Goal: Transaction & Acquisition: Purchase product/service

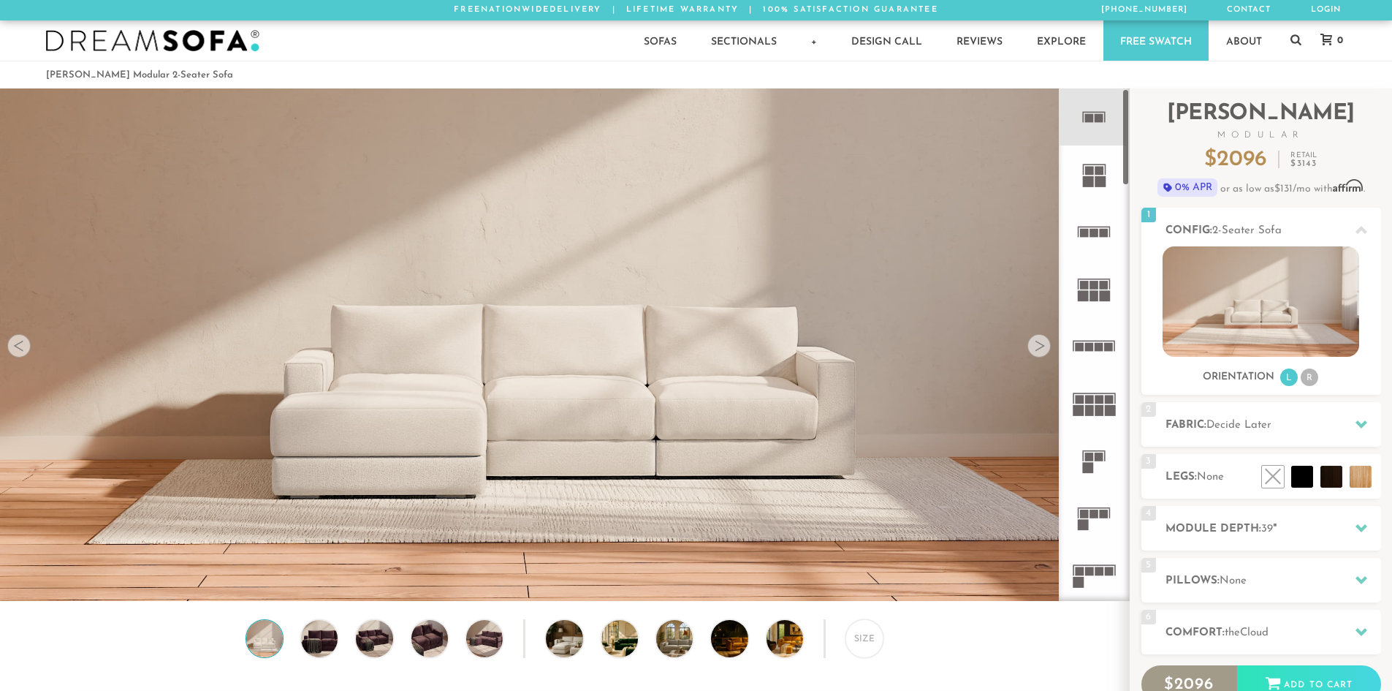
scroll to position [12, 12]
click at [1093, 106] on icon at bounding box center [1094, 116] width 57 height 57
click at [27, 349] on div at bounding box center [18, 345] width 23 height 23
click at [1036, 349] on div at bounding box center [1039, 345] width 23 height 23
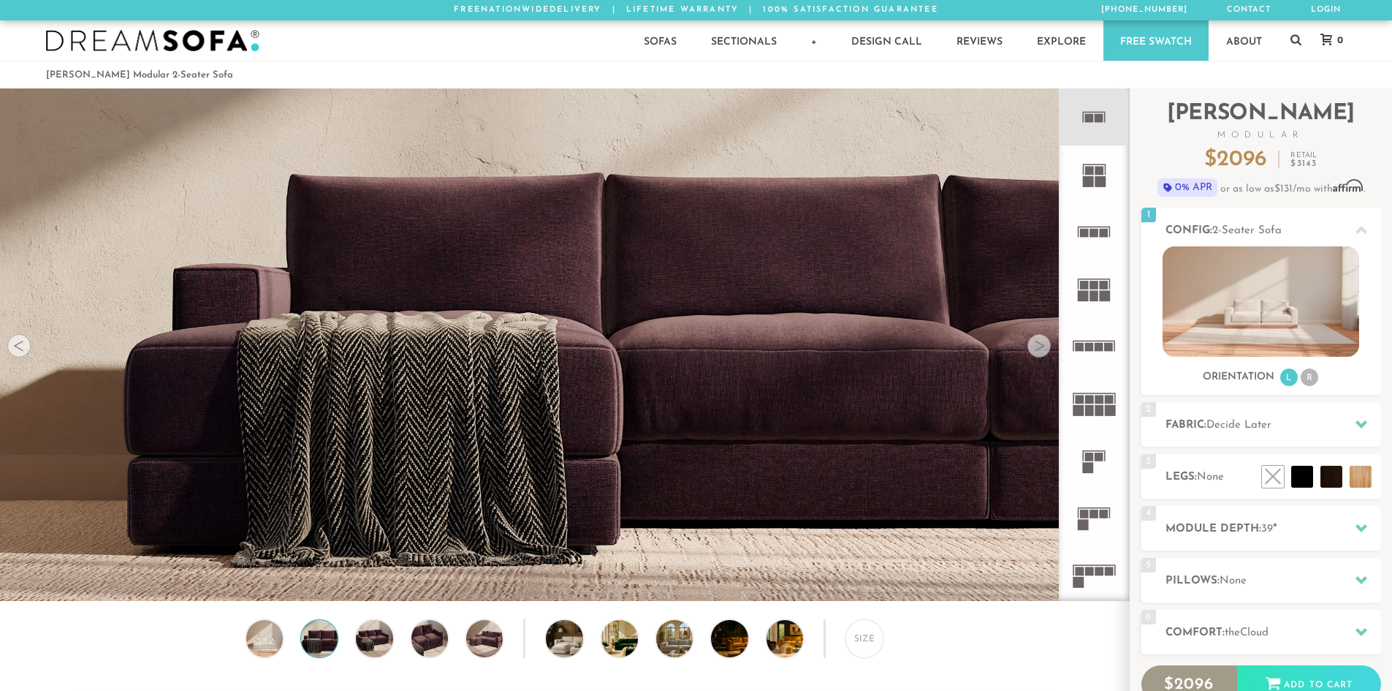
click at [1035, 350] on div at bounding box center [1039, 345] width 23 height 23
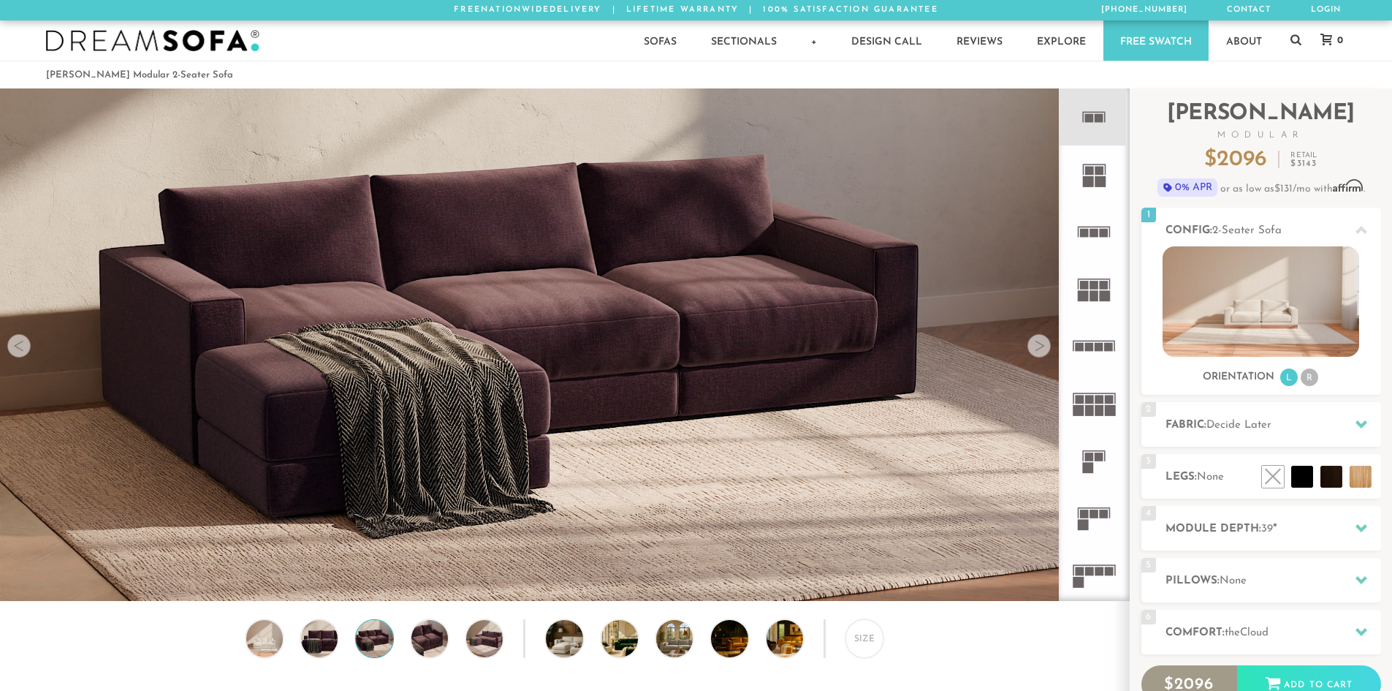
click at [1035, 350] on div at bounding box center [1039, 345] width 23 height 23
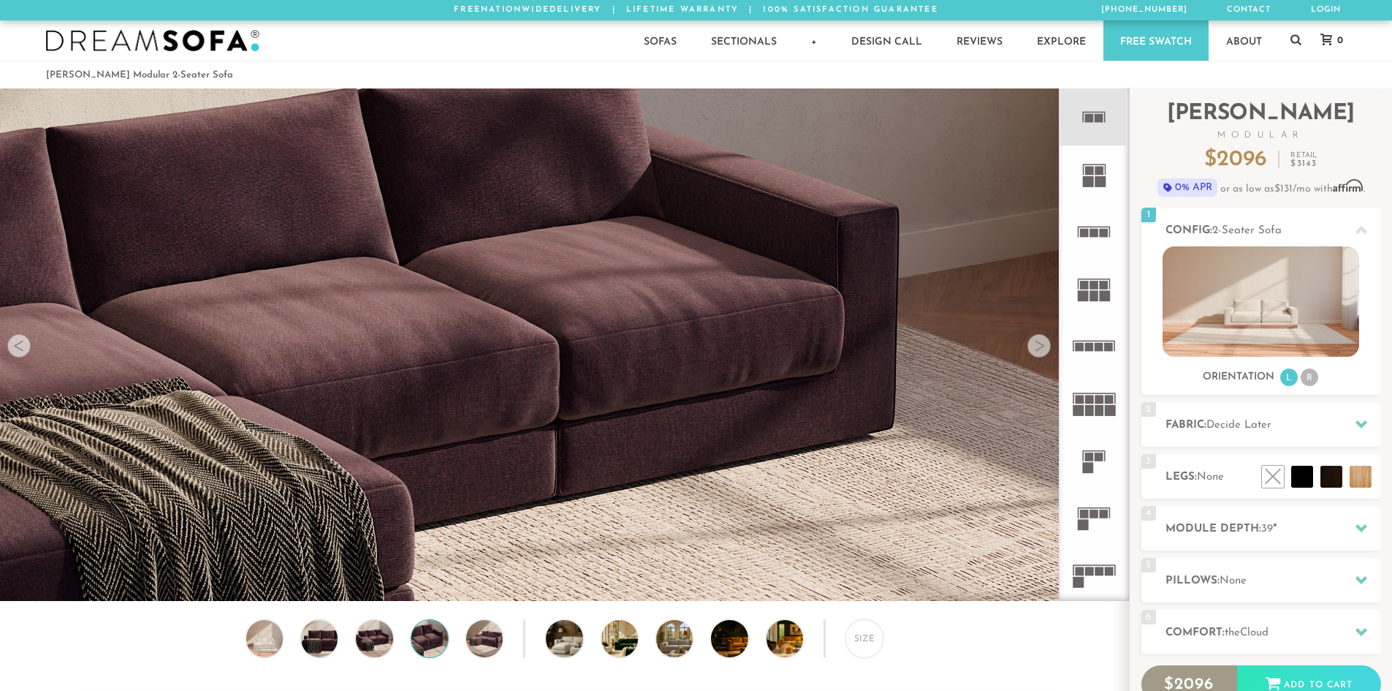
click at [1035, 350] on div at bounding box center [1039, 345] width 23 height 23
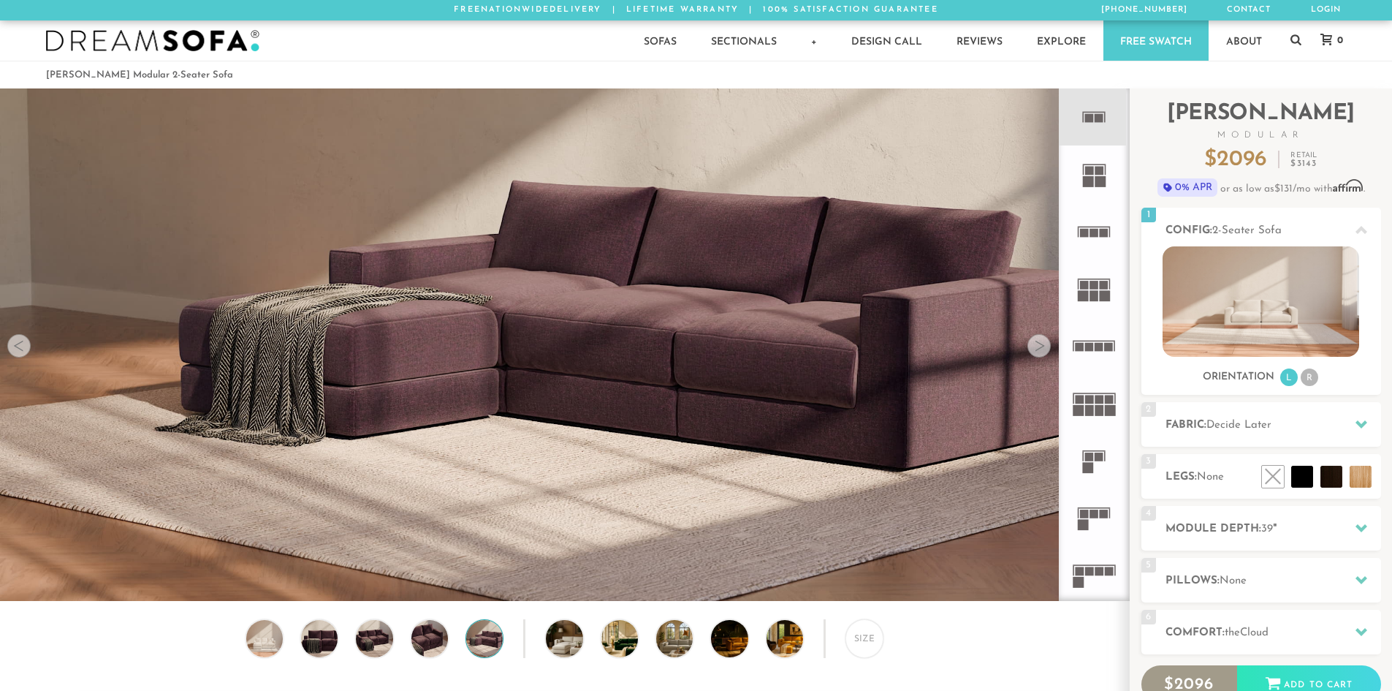
click at [1035, 350] on div at bounding box center [1039, 345] width 23 height 23
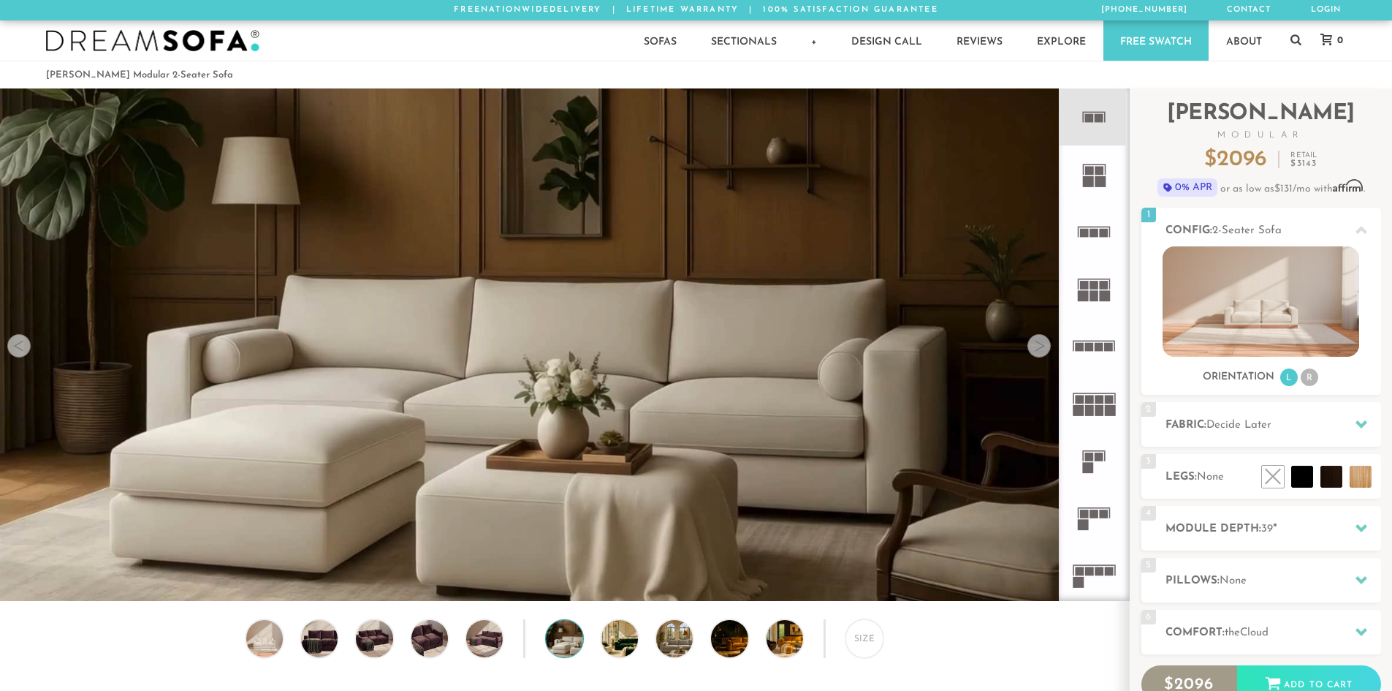
click at [1035, 350] on div at bounding box center [1039, 345] width 23 height 23
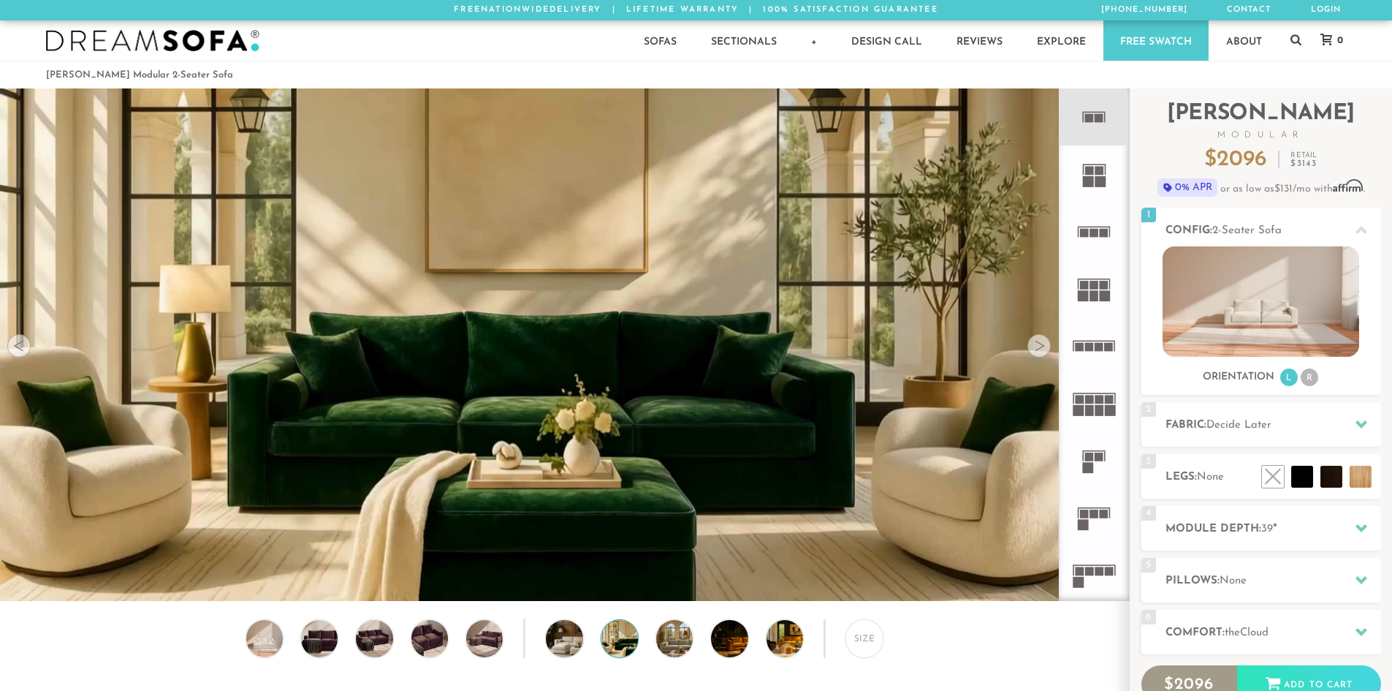
click at [1034, 354] on div at bounding box center [1039, 345] width 23 height 23
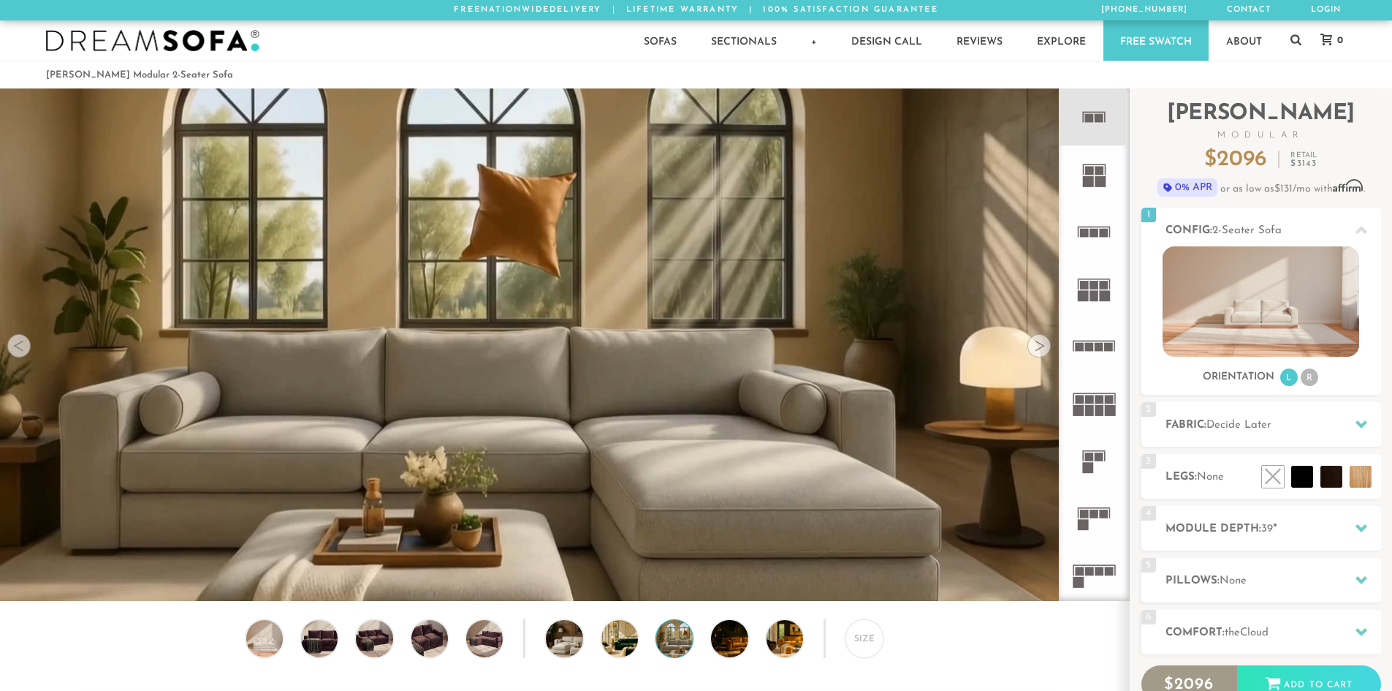
click at [1034, 354] on div at bounding box center [1039, 345] width 23 height 23
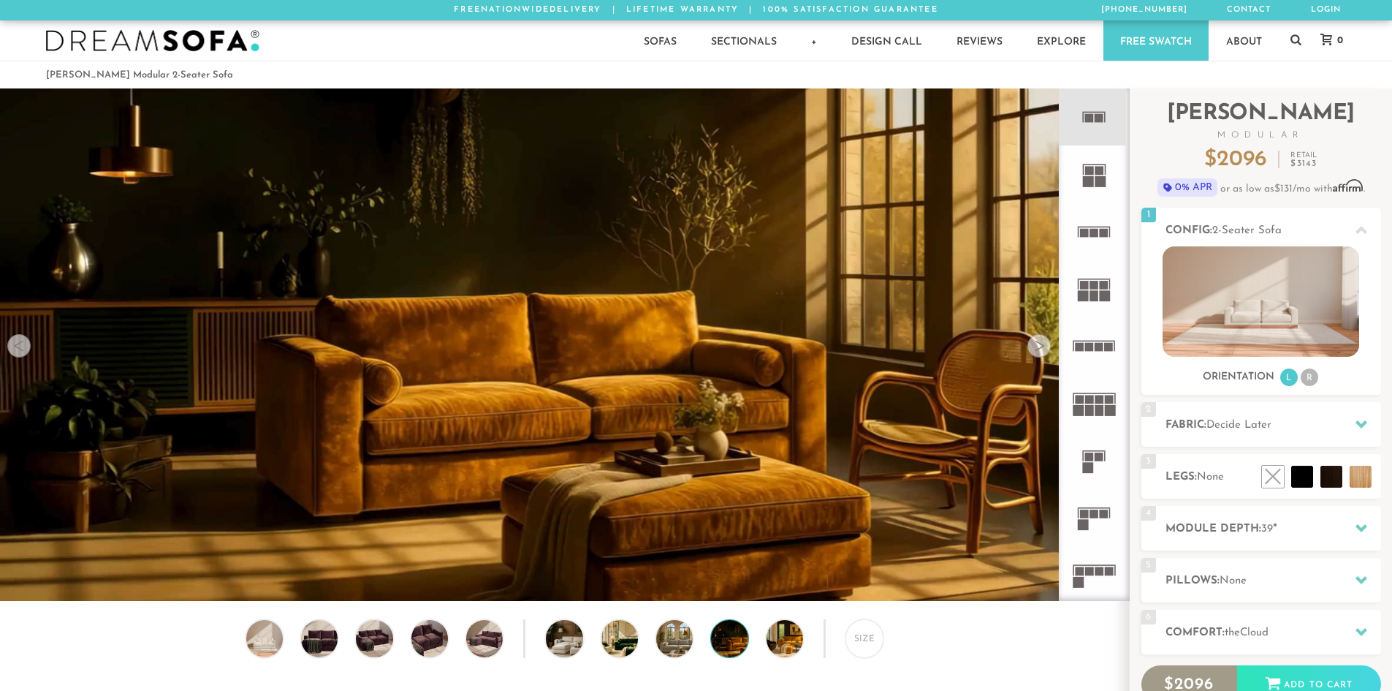
click at [1034, 351] on div at bounding box center [1039, 345] width 23 height 23
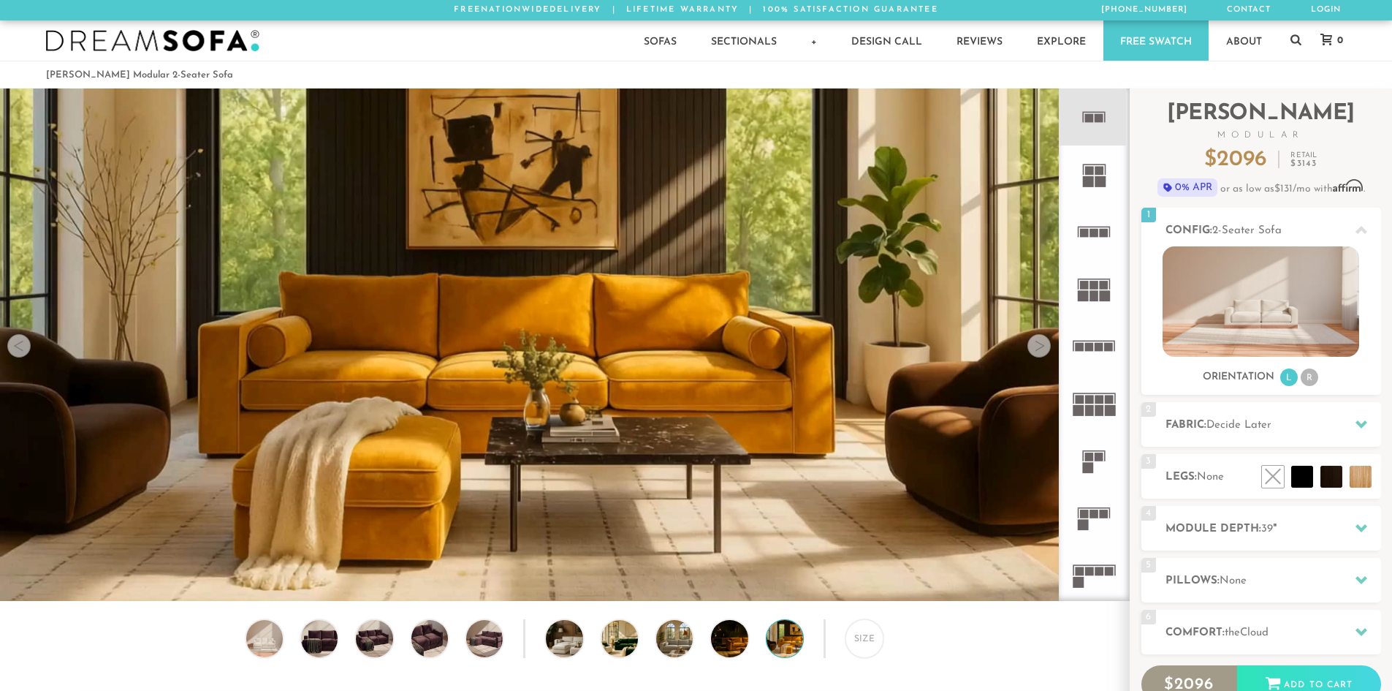
click at [1034, 351] on div at bounding box center [1039, 345] width 23 height 23
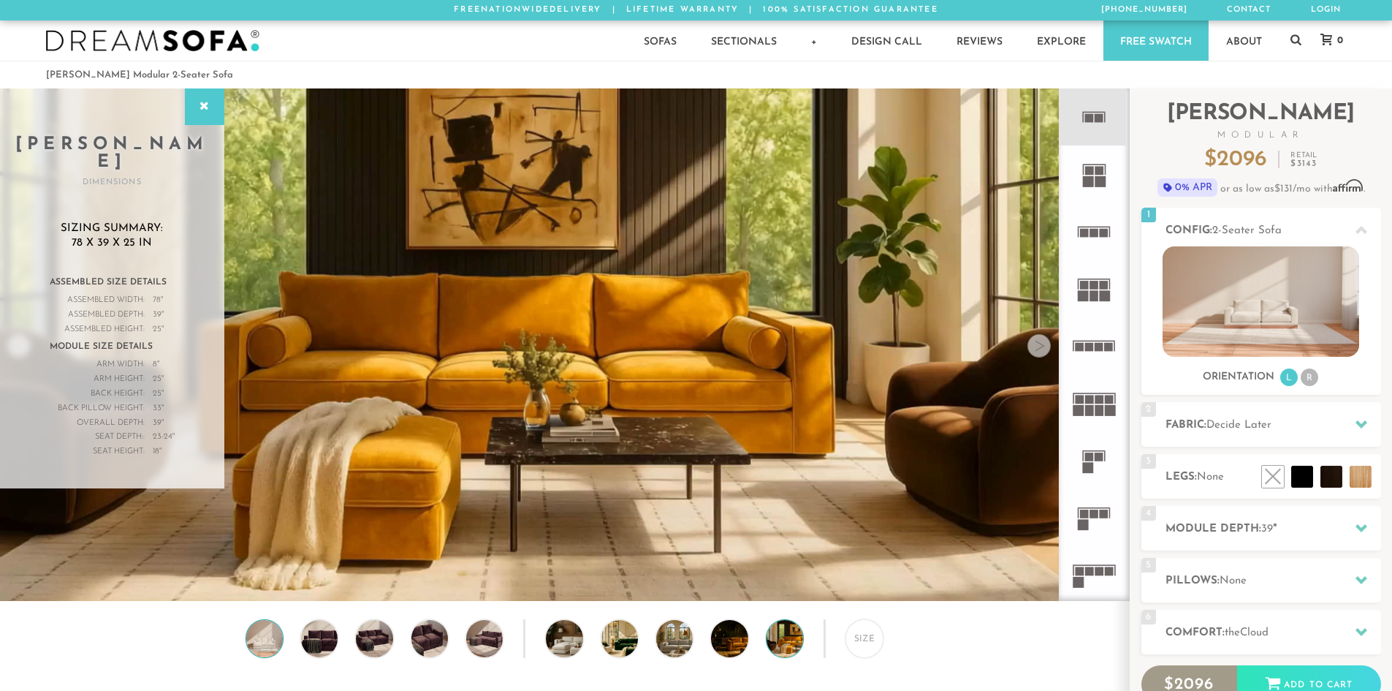
click at [278, 641] on img at bounding box center [265, 638] width 44 height 37
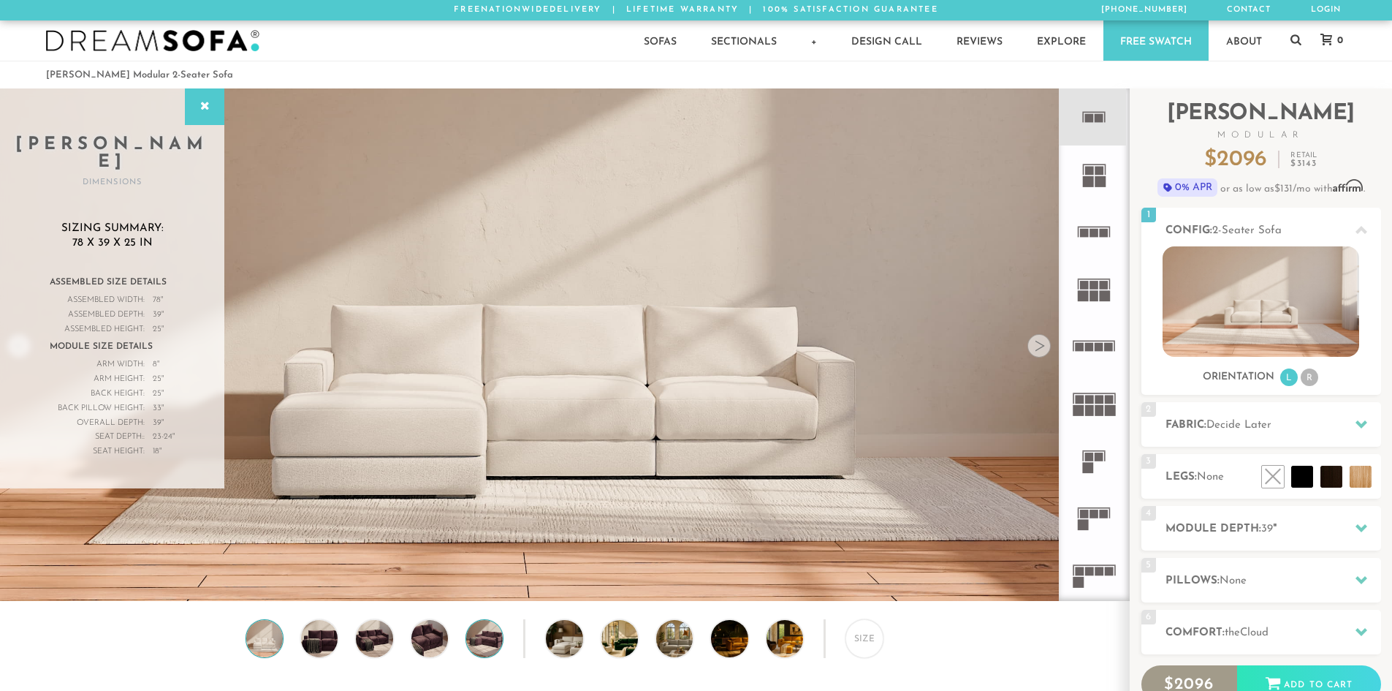
click at [498, 640] on img at bounding box center [485, 638] width 44 height 37
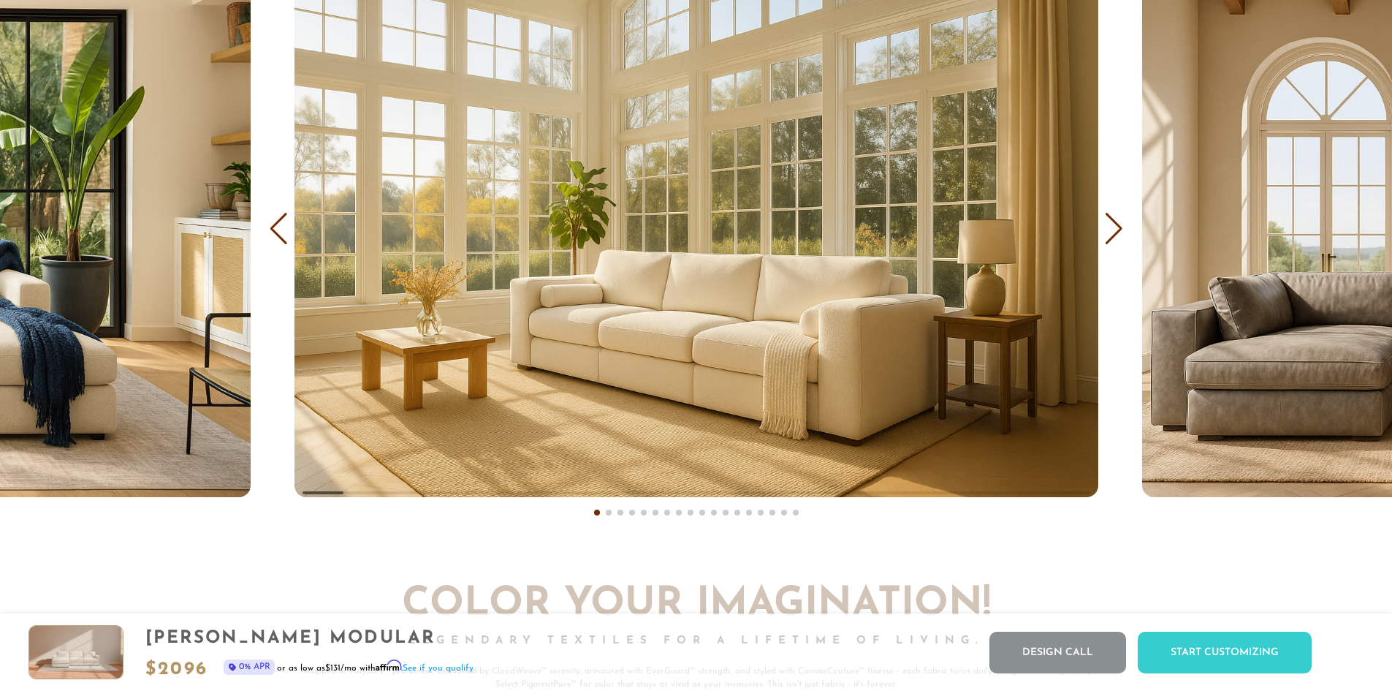
scroll to position [9372, 0]
click at [1111, 246] on div "Next slide" at bounding box center [1114, 229] width 20 height 32
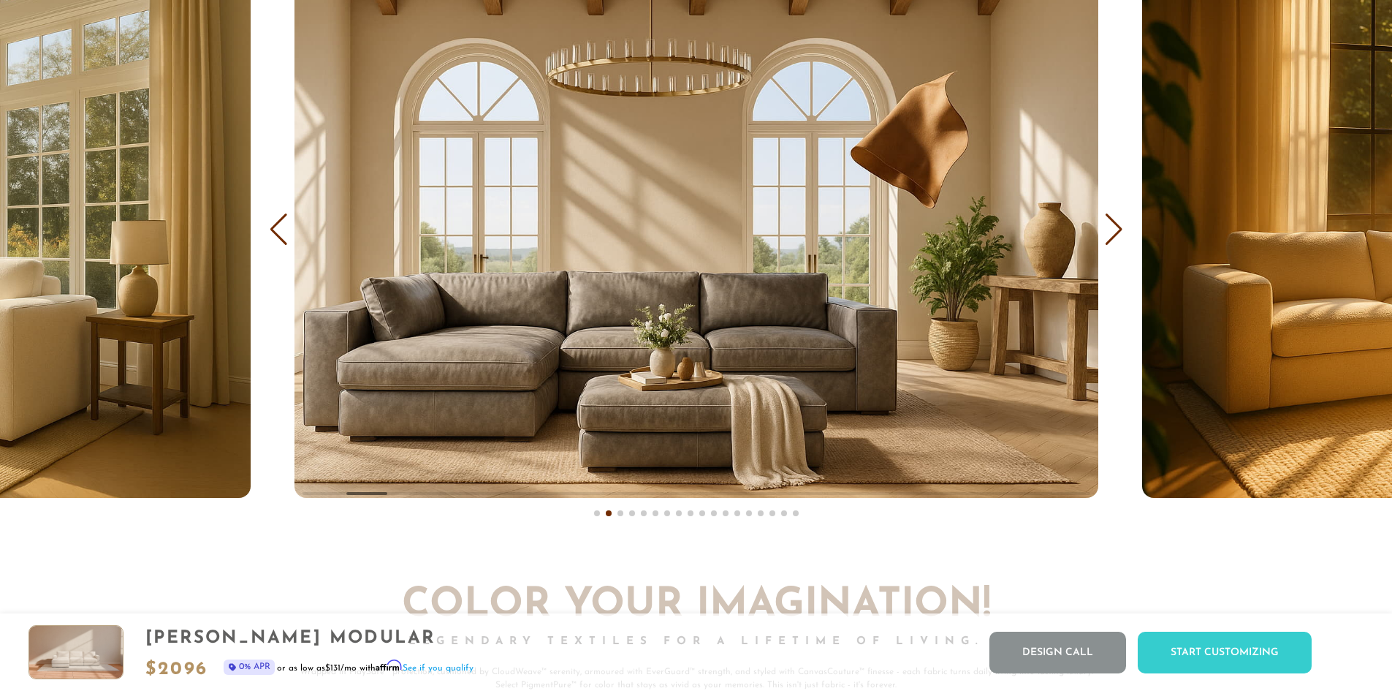
click at [1111, 246] on div "Next slide" at bounding box center [1114, 229] width 20 height 32
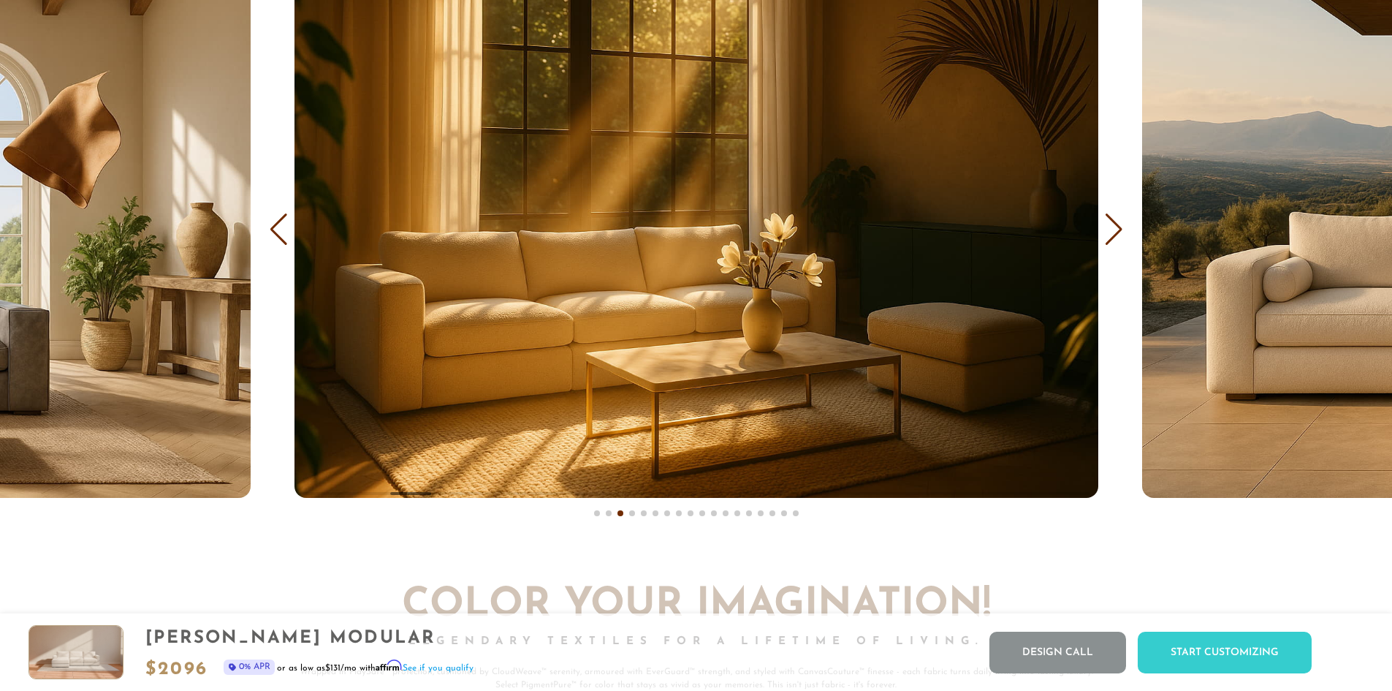
click at [1111, 246] on div "Next slide" at bounding box center [1114, 229] width 20 height 32
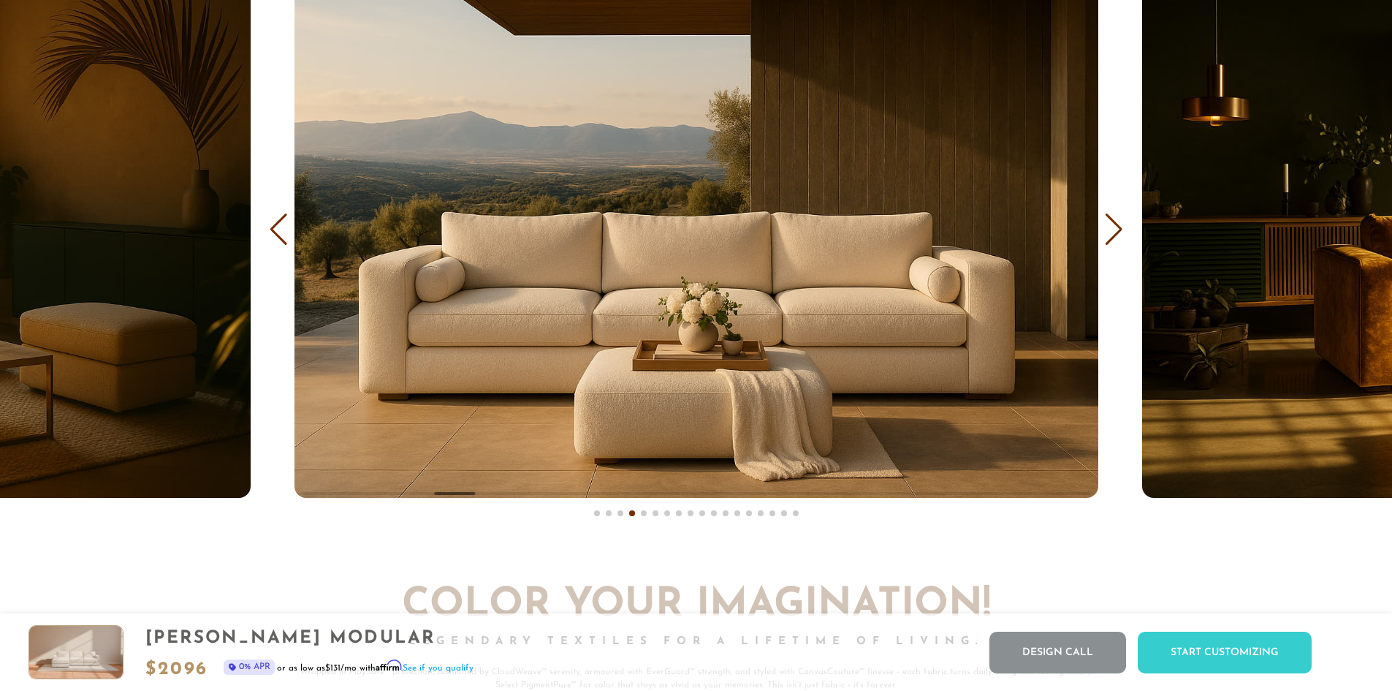
click at [1111, 246] on div "Next slide" at bounding box center [1114, 229] width 20 height 32
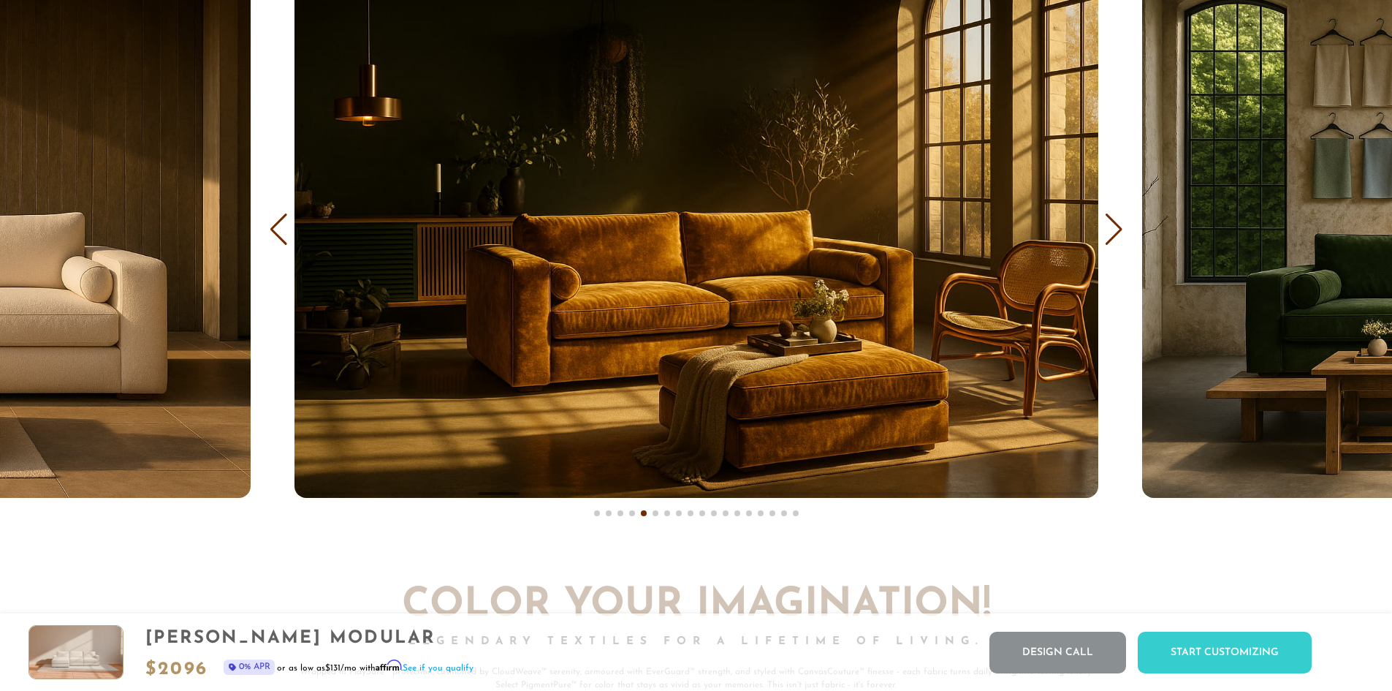
click at [1111, 246] on div "Next slide" at bounding box center [1114, 229] width 20 height 32
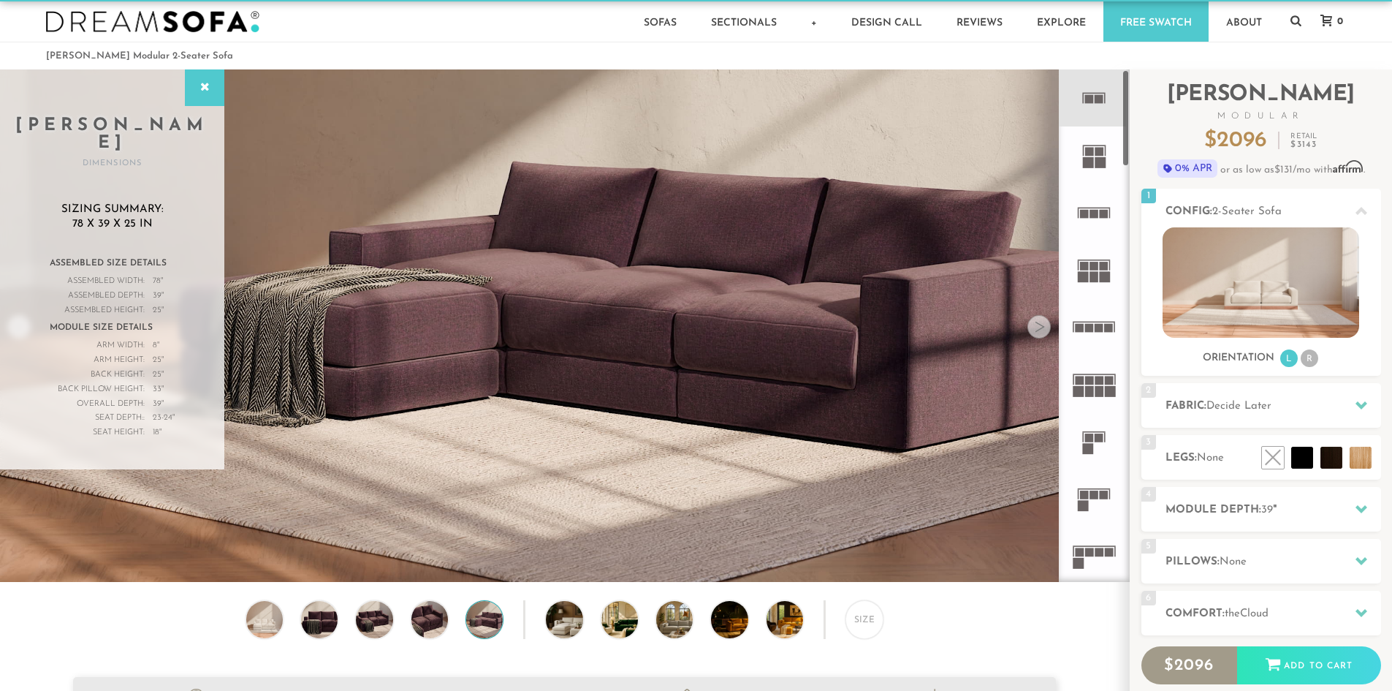
scroll to position [0, 0]
